Goal: Task Accomplishment & Management: Use online tool/utility

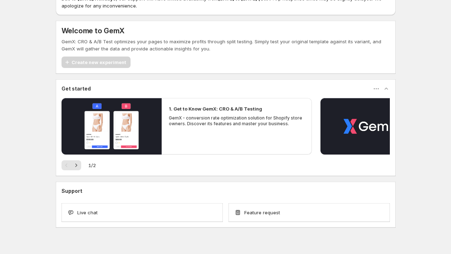
scroll to position [44, 0]
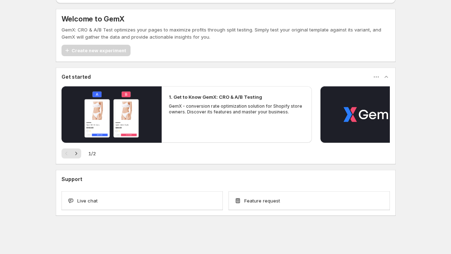
click at [129, 36] on p "GemX: CRO & A/B Test optimizes your pages to maximize profits through split tes…" at bounding box center [225, 33] width 328 height 14
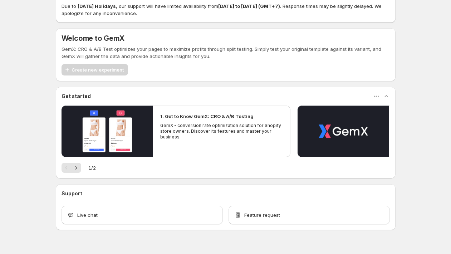
scroll to position [0, 0]
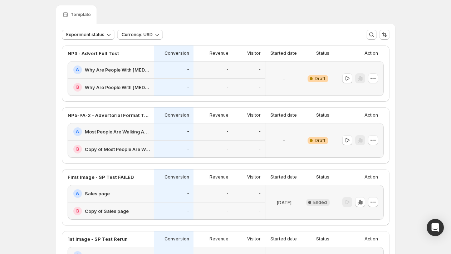
scroll to position [30, 0]
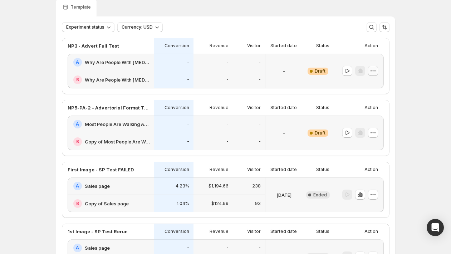
click at [371, 70] on icon "button" at bounding box center [372, 70] width 7 height 7
click at [372, 85] on span "Edit" at bounding box center [379, 85] width 35 height 7
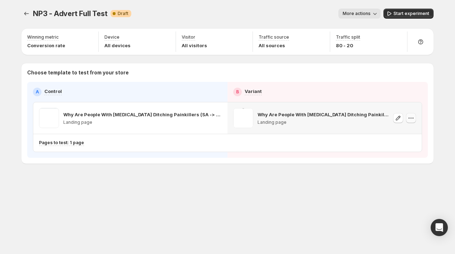
click at [407, 119] on button "button" at bounding box center [411, 118] width 10 height 10
click at [399, 118] on icon "button" at bounding box center [397, 117] width 7 height 7
click at [207, 116] on icon "button" at bounding box center [203, 117] width 7 height 7
click at [397, 40] on icon "button" at bounding box center [397, 37] width 7 height 7
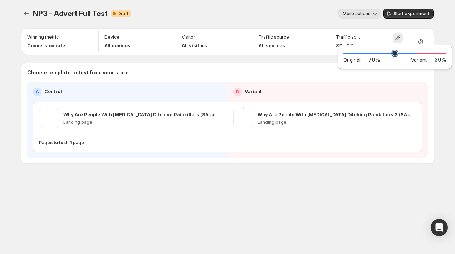
drag, startPoint x: 425, startPoint y: 54, endPoint x: 414, endPoint y: 55, distance: 11.5
type input "**"
click at [414, 55] on input "range" at bounding box center [394, 53] width 103 height 10
click at [408, 16] on span "Start experiment" at bounding box center [411, 14] width 36 height 6
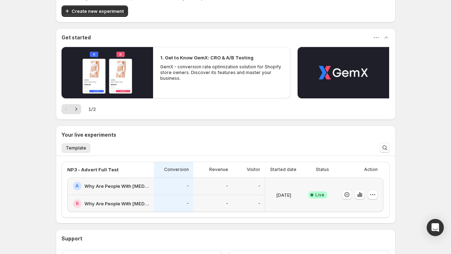
scroll to position [94, 0]
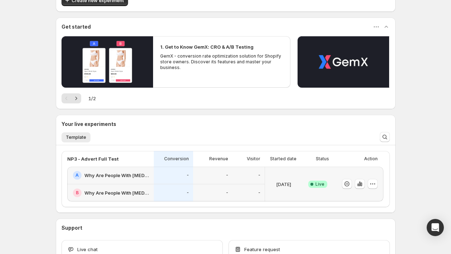
click at [381, 179] on div at bounding box center [358, 184] width 50 height 35
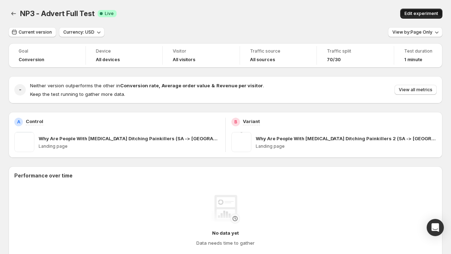
click at [422, 13] on span "Edit experiment" at bounding box center [421, 14] width 34 height 6
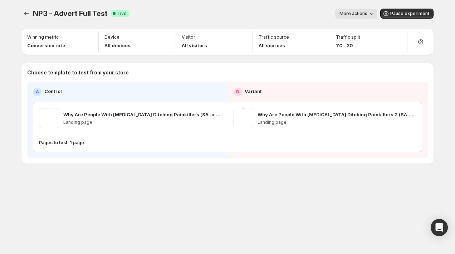
click at [371, 16] on icon "button" at bounding box center [371, 13] width 7 height 7
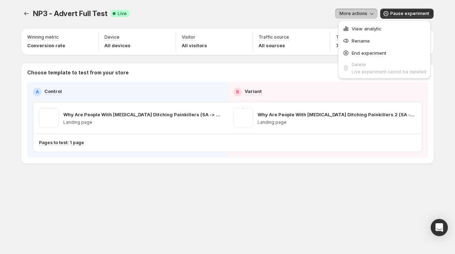
click at [367, 16] on span "More actions" at bounding box center [353, 14] width 28 height 6
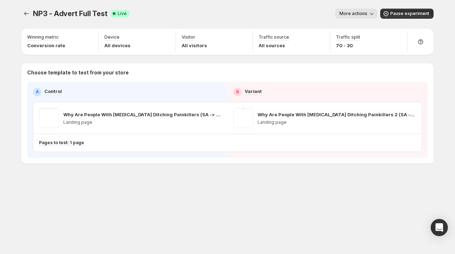
click at [350, 9] on button "More actions" at bounding box center [356, 14] width 42 height 10
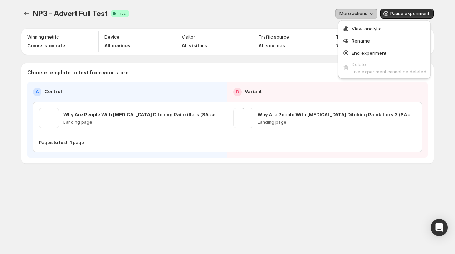
click at [354, 11] on span "More actions" at bounding box center [353, 14] width 28 height 6
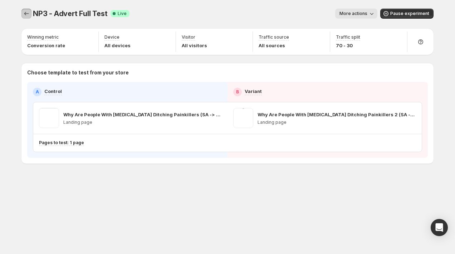
click at [24, 10] on icon "Experiments" at bounding box center [26, 13] width 7 height 7
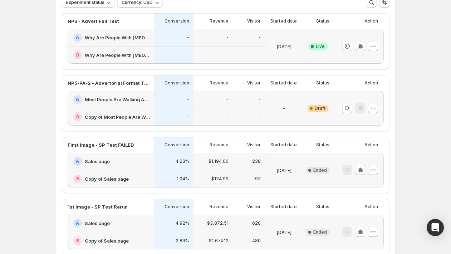
scroll to position [48, 0]
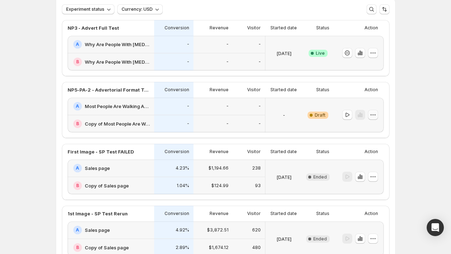
click at [373, 114] on icon "button" at bounding box center [372, 114] width 7 height 7
click at [402, 106] on div "Experiments. This page is ready Experiments Create new experiment Template Expe…" at bounding box center [225, 160] width 357 height 416
click at [378, 112] on button "button" at bounding box center [373, 115] width 10 height 10
click at [357, 125] on button "Edit" at bounding box center [375, 129] width 48 height 11
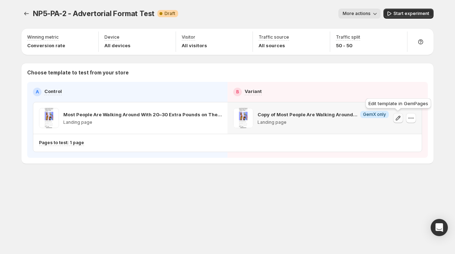
click at [399, 117] on icon "button" at bounding box center [397, 117] width 7 height 7
click at [23, 15] on icon "Experiments" at bounding box center [26, 13] width 7 height 7
